Goal: Task Accomplishment & Management: Manage account settings

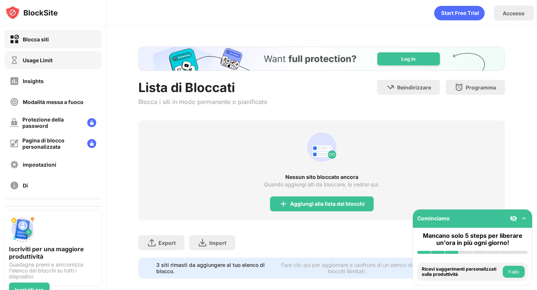
click at [73, 56] on div "Usage Limit" at bounding box center [52, 60] width 97 height 18
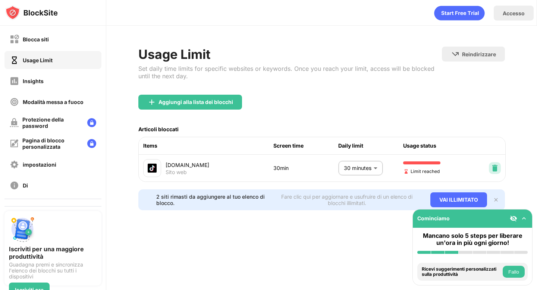
click at [264, 167] on img at bounding box center [494, 167] width 7 height 7
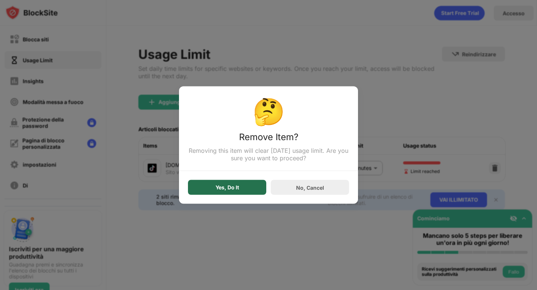
click at [251, 186] on div "Yes, Do It" at bounding box center [227, 187] width 78 height 15
